Goal: Navigation & Orientation: Find specific page/section

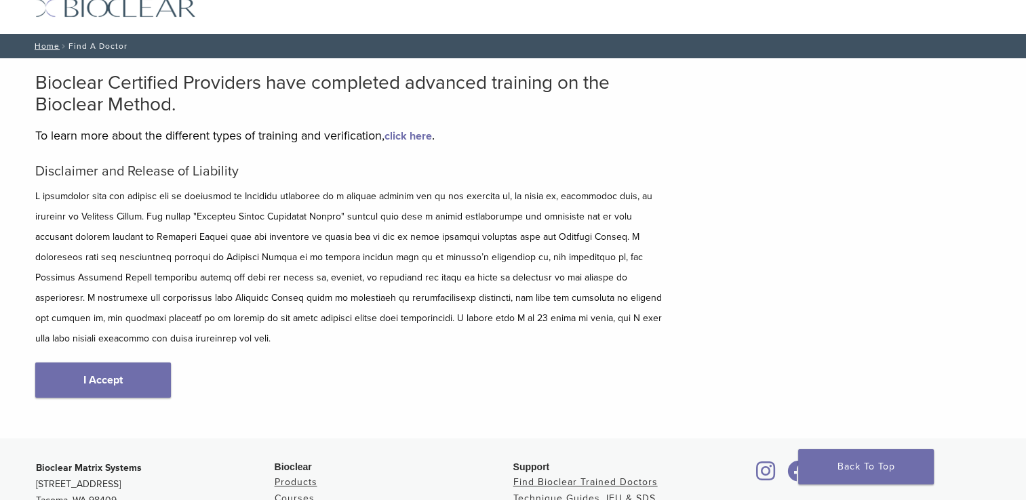
scroll to position [136, 0]
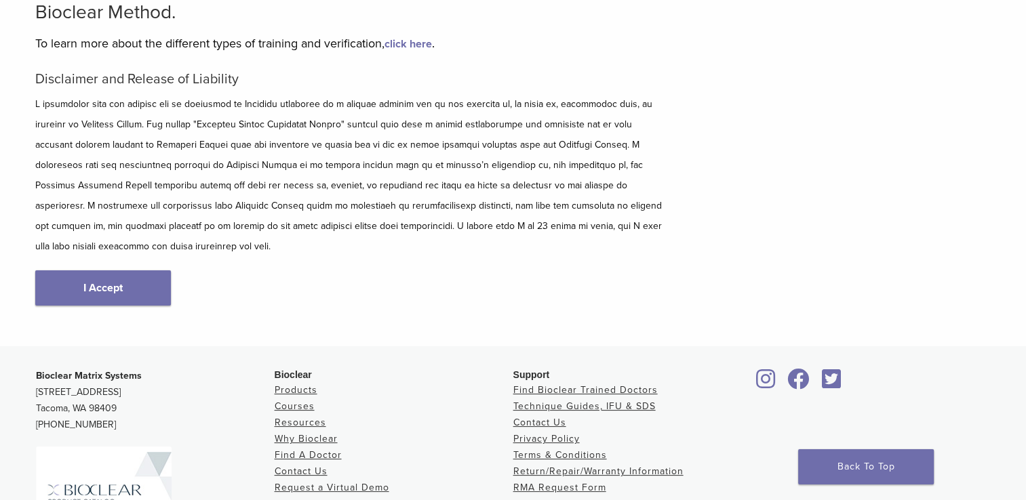
click at [135, 271] on link "I Accept" at bounding box center [103, 288] width 136 height 35
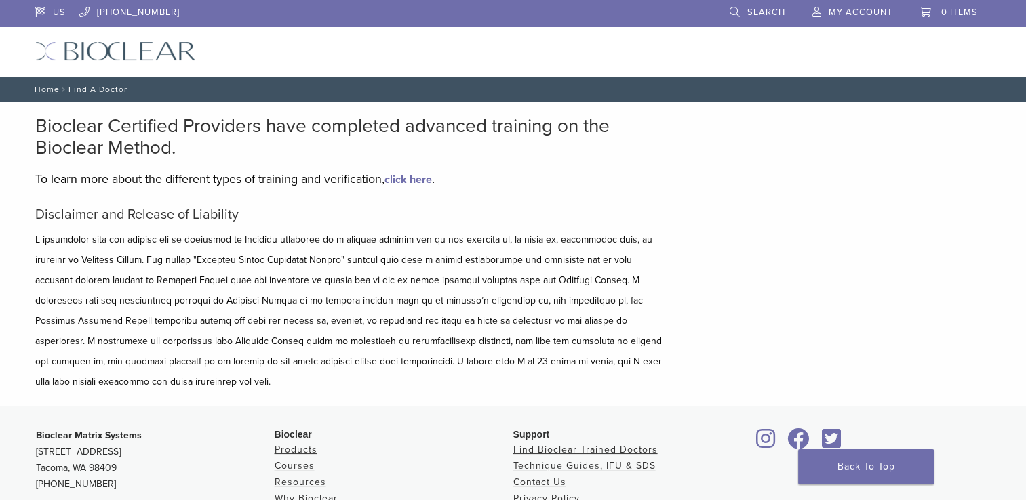
click at [107, 93] on nav "Home / Find A Doctor" at bounding box center [513, 89] width 977 height 24
click at [108, 90] on nav "Home / Find A Doctor" at bounding box center [513, 89] width 977 height 24
click at [408, 186] on link "click here" at bounding box center [408, 180] width 47 height 14
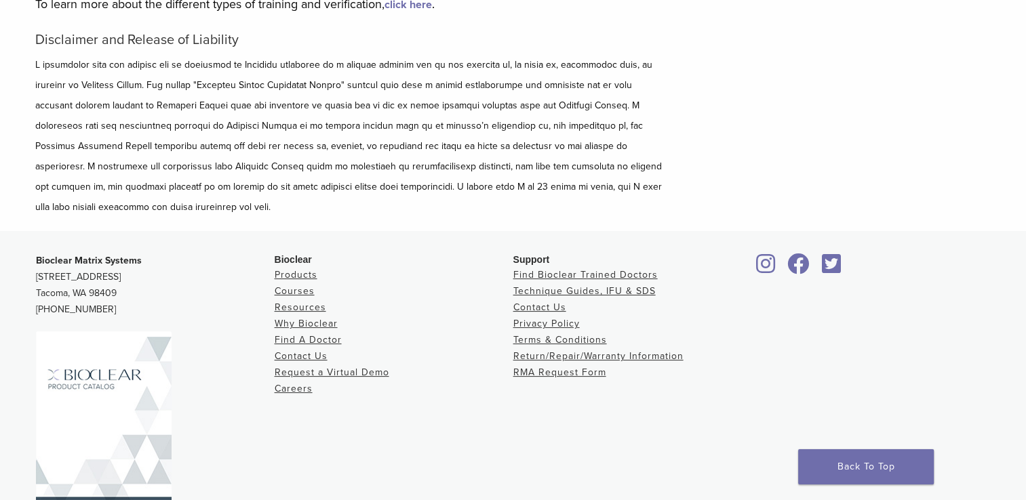
scroll to position [209, 0]
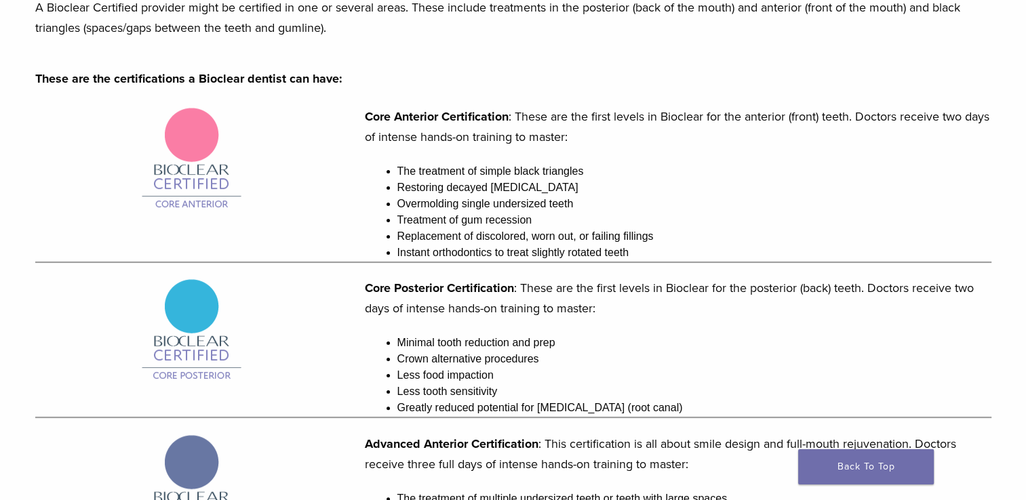
scroll to position [271, 0]
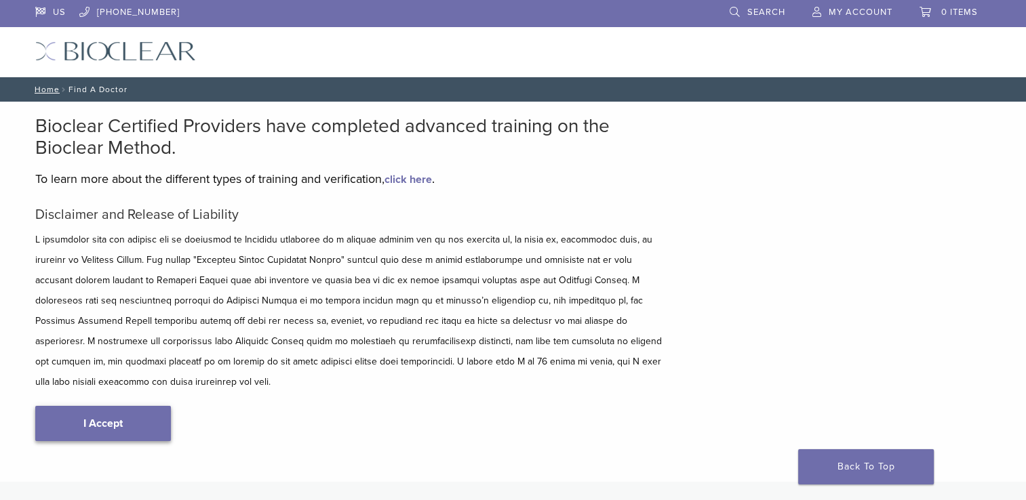
click at [130, 406] on link "I Accept" at bounding box center [103, 423] width 136 height 35
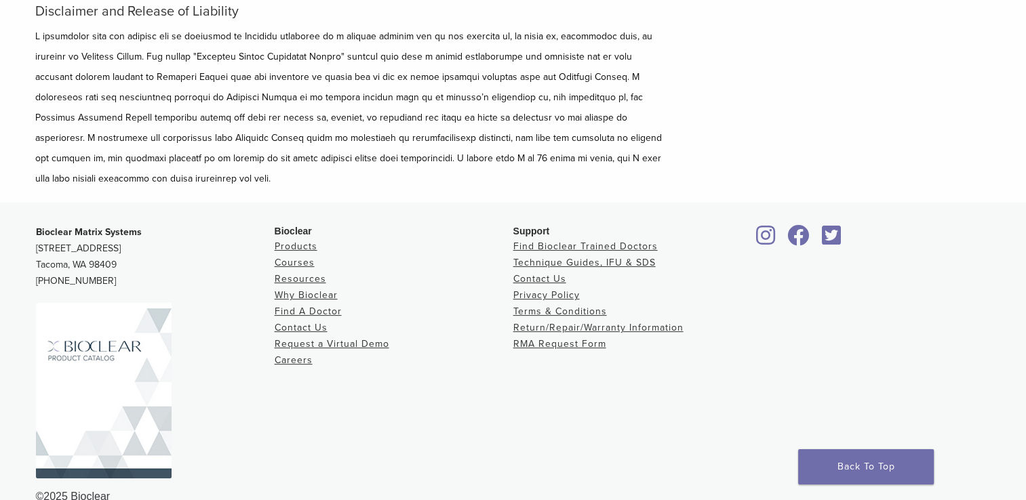
scroll to position [209, 0]
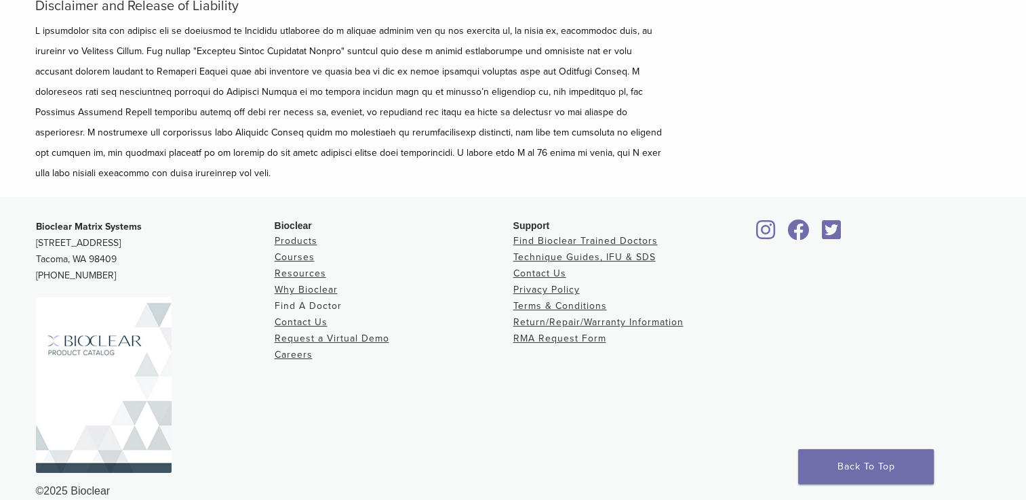
click at [323, 300] on link "Find A Doctor" at bounding box center [308, 306] width 67 height 12
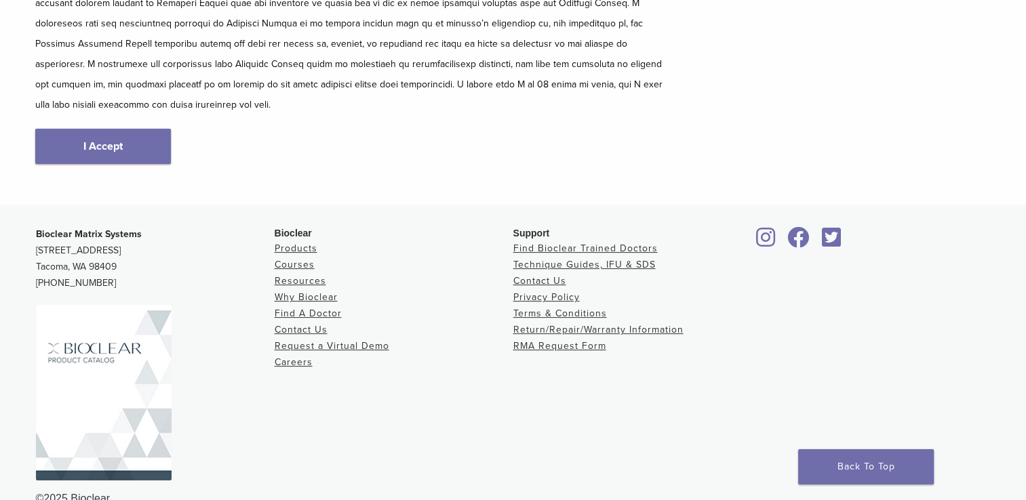
scroll to position [284, 0]
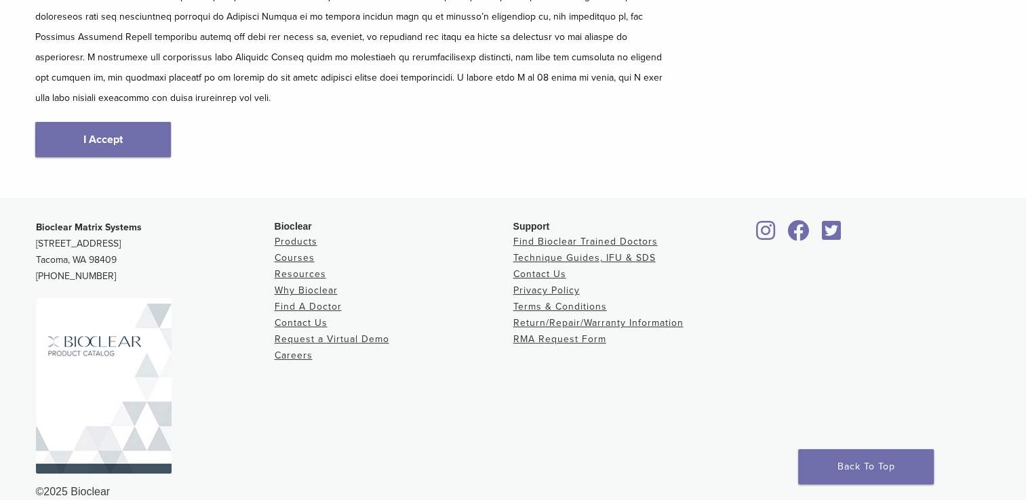
click at [110, 134] on link "I Accept" at bounding box center [103, 139] width 136 height 35
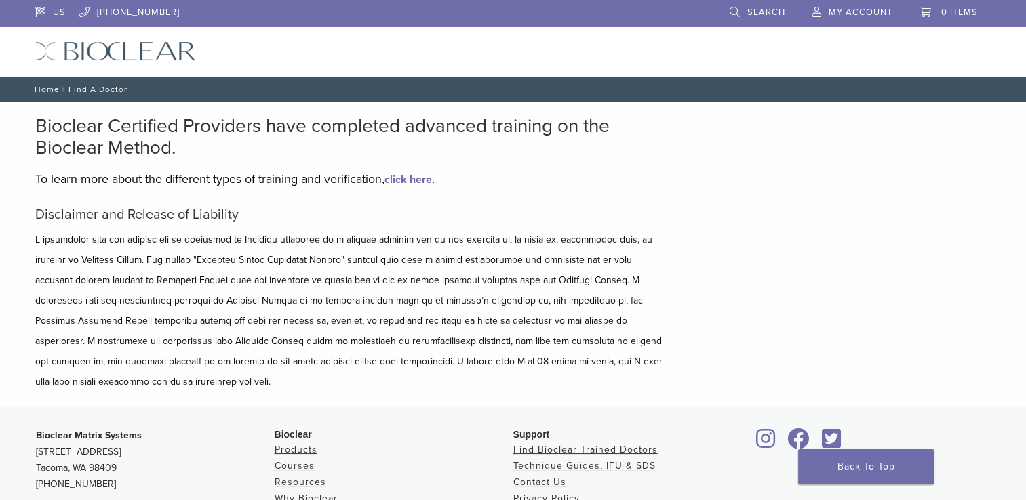
click at [743, 16] on link "Search" at bounding box center [758, 10] width 56 height 20
